Goal: Task Accomplishment & Management: Complete application form

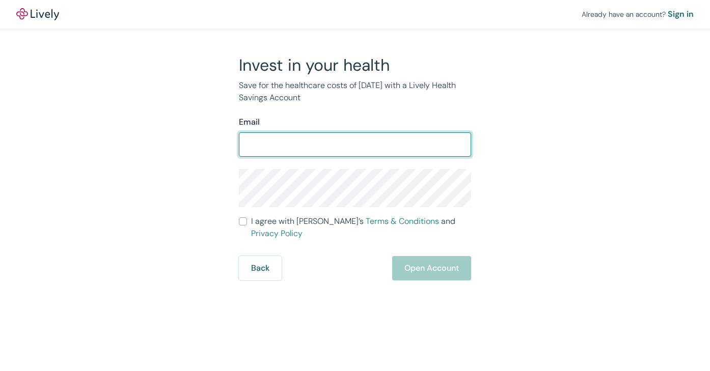
click at [263, 130] on div "Email ​" at bounding box center [355, 136] width 232 height 41
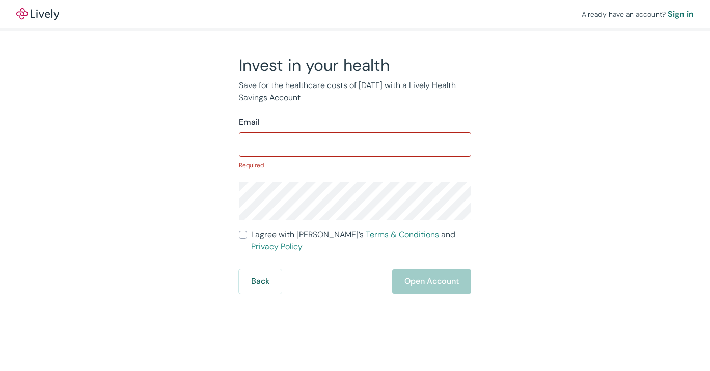
click at [259, 141] on input "Email" at bounding box center [355, 144] width 232 height 20
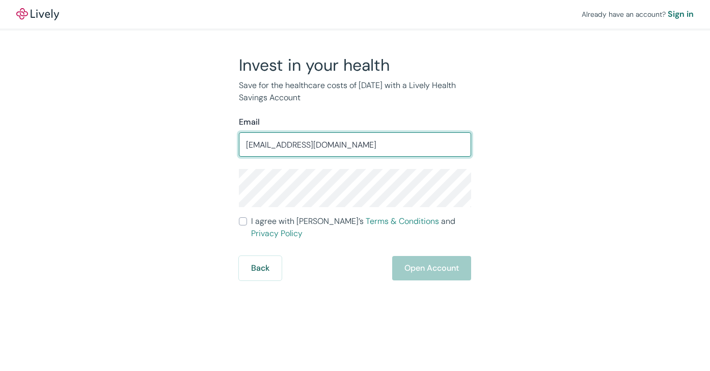
type input "[EMAIL_ADDRESS][DOMAIN_NAME]"
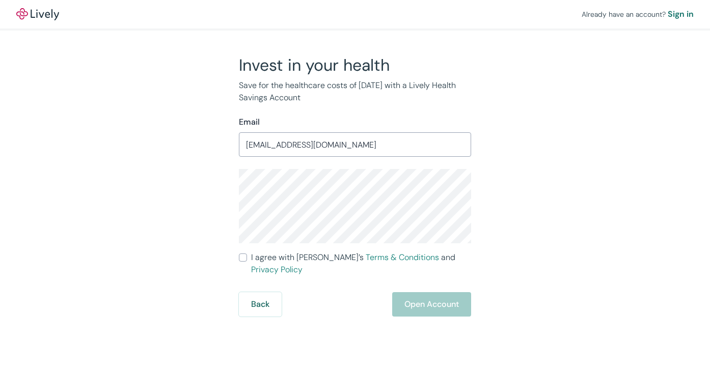
click at [236, 257] on div "Invest in your health Save for the healthcare costs of [DATE] with a Lively Hea…" at bounding box center [349, 186] width 244 height 262
click at [239, 257] on input "I agree with Lively’s Terms & Conditions and Privacy Policy" at bounding box center [243, 258] width 8 height 8
checkbox input "true"
click at [445, 292] on button "Open Account" at bounding box center [431, 304] width 79 height 24
